Goal: Task Accomplishment & Management: Manage account settings

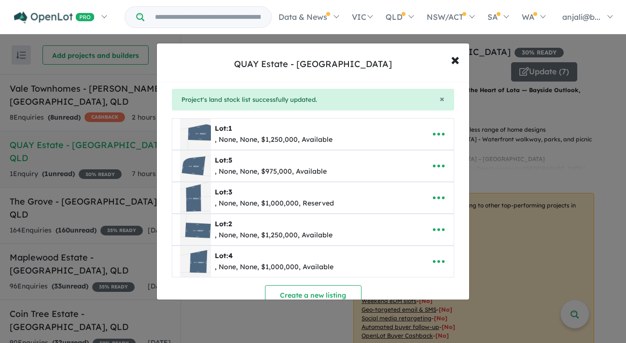
scroll to position [30, 0]
drag, startPoint x: 433, startPoint y: 214, endPoint x: 357, endPoint y: 182, distance: 82.9
click at [390, 166] on ul "**********" at bounding box center [313, 196] width 283 height 159
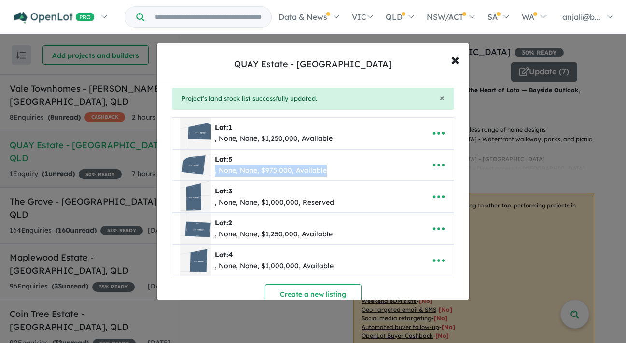
click at [347, 165] on div "Lot: 5 , None, None, $975,000, Available" at bounding box center [298, 165] width 236 height 31
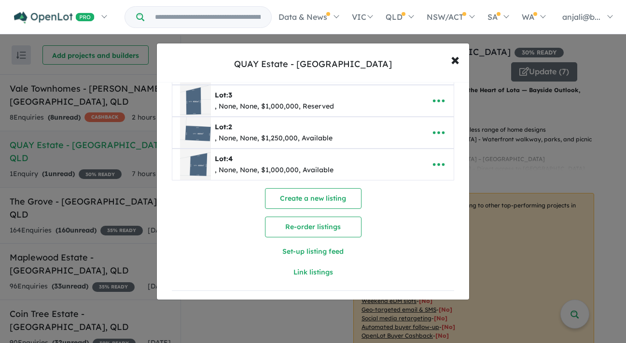
scroll to position [139, 0]
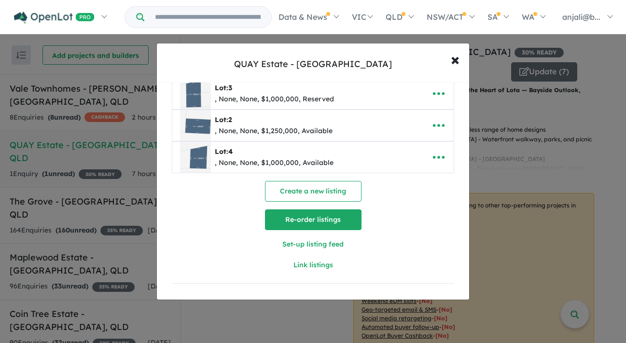
click at [327, 219] on button "Re-order listings" at bounding box center [313, 220] width 97 height 21
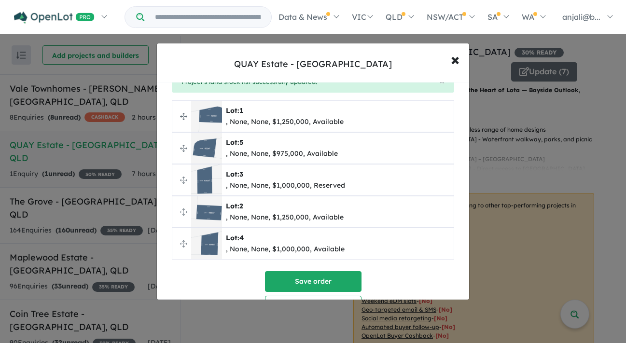
scroll to position [51, 0]
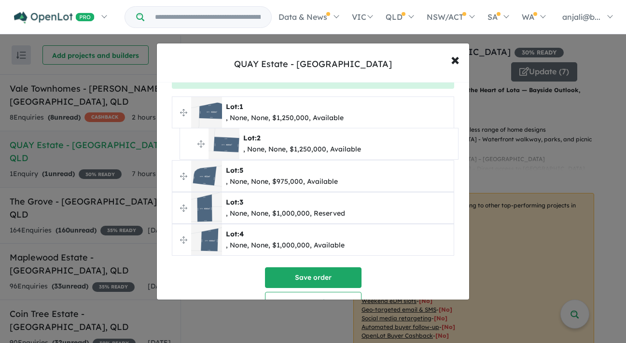
drag, startPoint x: 181, startPoint y: 207, endPoint x: 190, endPoint y: 140, distance: 68.2
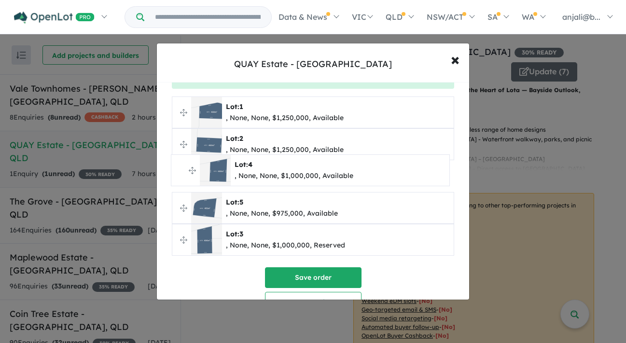
drag, startPoint x: 184, startPoint y: 242, endPoint x: 182, endPoint y: 172, distance: 69.6
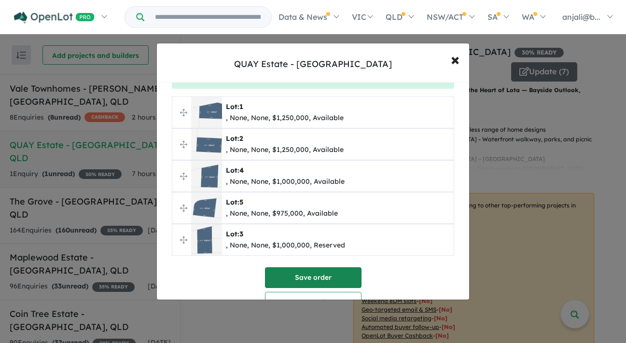
click at [294, 273] on button "Save order" at bounding box center [313, 278] width 97 height 21
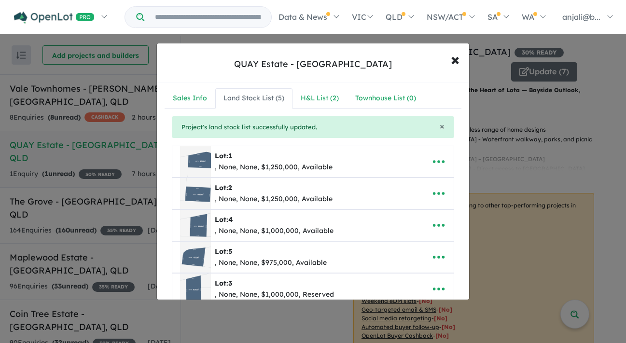
scroll to position [0, 0]
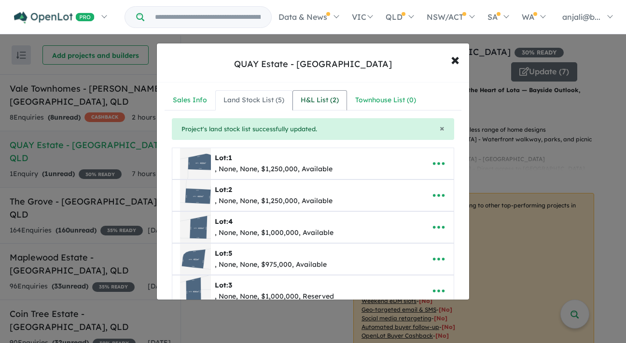
click at [310, 99] on div "H&L List ( 2 )" at bounding box center [320, 101] width 38 height 12
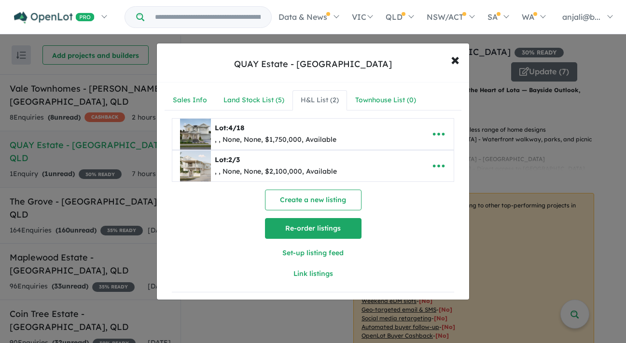
click at [306, 225] on button "Re-order listings" at bounding box center [313, 228] width 97 height 21
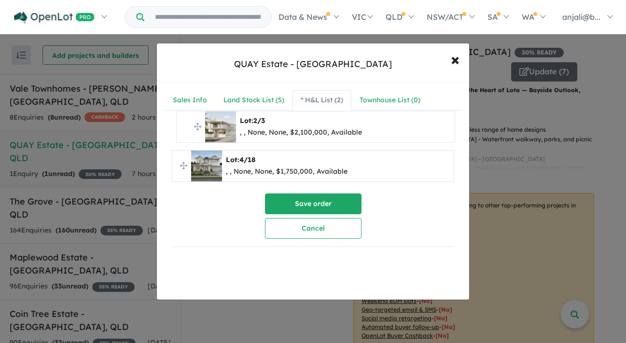
drag, startPoint x: 180, startPoint y: 166, endPoint x: 183, endPoint y: 127, distance: 38.7
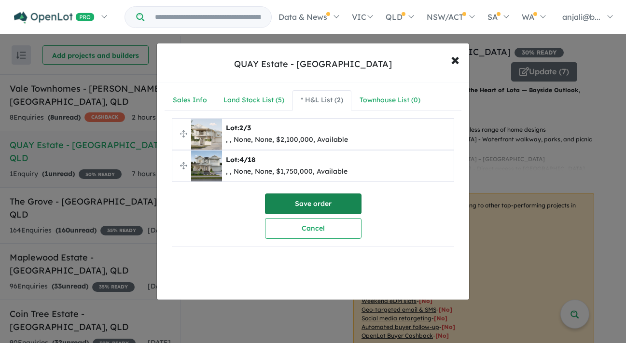
click at [306, 204] on button "Save order" at bounding box center [313, 204] width 97 height 21
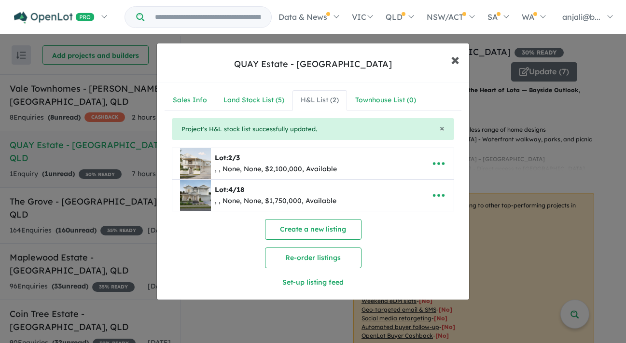
click at [454, 58] on span "×" at bounding box center [455, 59] width 9 height 21
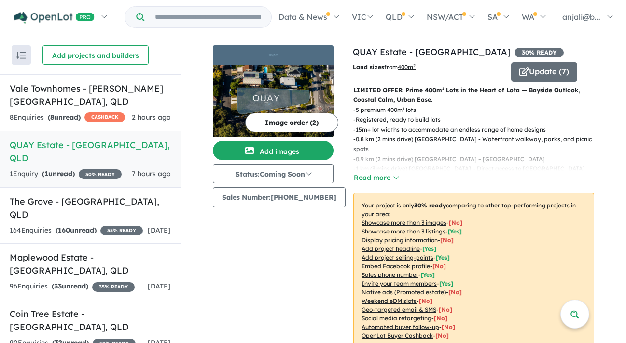
click at [85, 131] on link "QUAY Estate - [GEOGRAPHIC_DATA] , QLD 1 Enquir y ( 1 unread) 30 % READY 7 hours…" at bounding box center [90, 159] width 181 height 57
click at [91, 139] on h5 "QUAY Estate - [GEOGRAPHIC_DATA] , [GEOGRAPHIC_DATA]" at bounding box center [90, 152] width 161 height 26
